Goal: Use online tool/utility: Utilize a website feature to perform a specific function

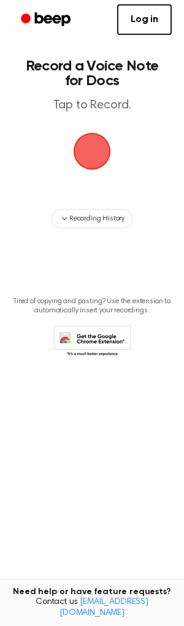
click at [79, 168] on span "button" at bounding box center [91, 151] width 37 height 37
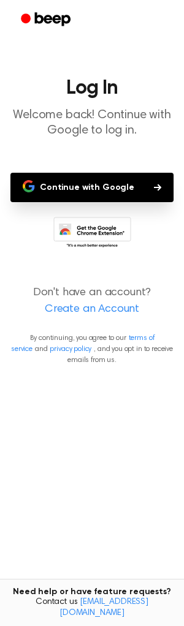
click at [82, 187] on button "Continue with Google" at bounding box center [91, 187] width 163 height 29
click at [58, 190] on button "Continue with Google" at bounding box center [91, 187] width 163 height 29
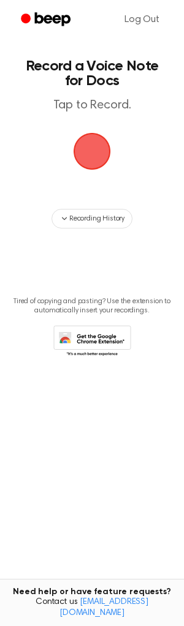
click at [85, 153] on span "button" at bounding box center [91, 151] width 37 height 37
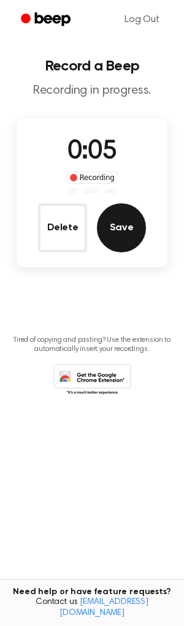
click at [131, 230] on button "Save" at bounding box center [121, 227] width 49 height 49
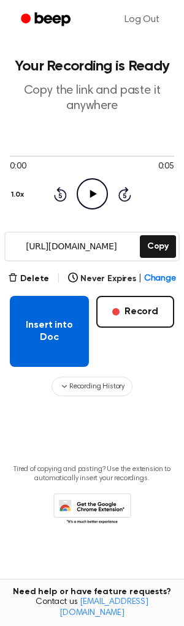
click at [57, 315] on button "Insert into Doc" at bounding box center [49, 331] width 79 height 71
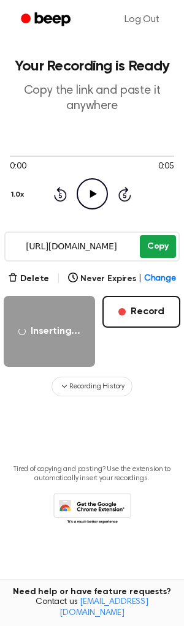
click at [159, 244] on button "Copy" at bounding box center [158, 246] width 36 height 23
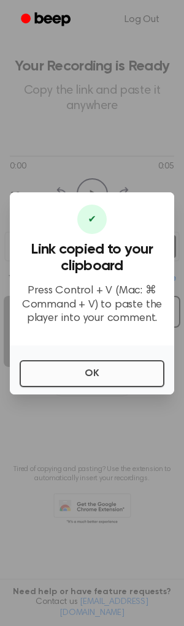
click at [94, 376] on button "OK" at bounding box center [92, 373] width 145 height 27
